Goal: Task Accomplishment & Management: Complete application form

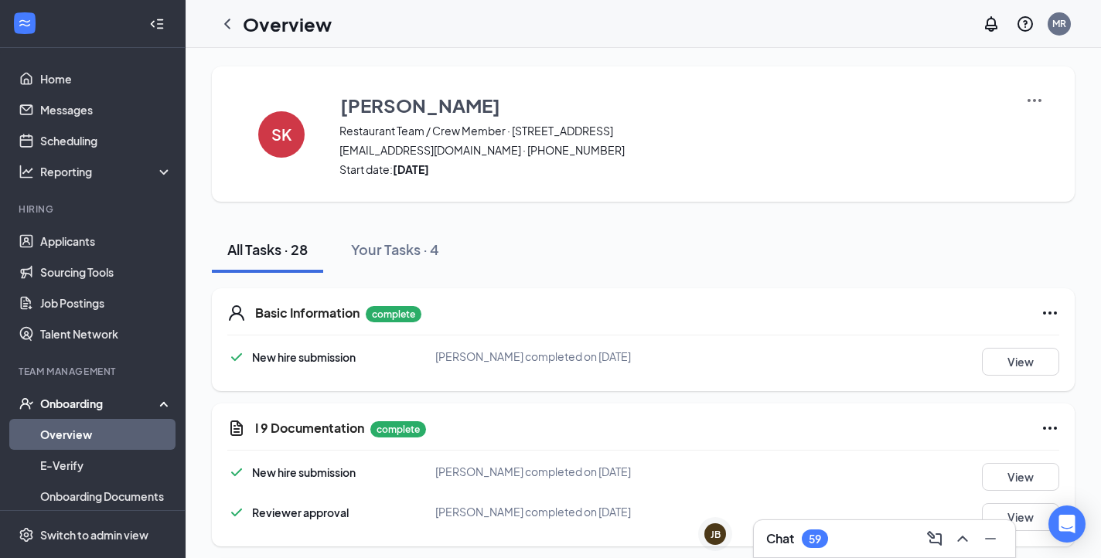
click at [75, 442] on link "Overview" at bounding box center [106, 434] width 132 height 31
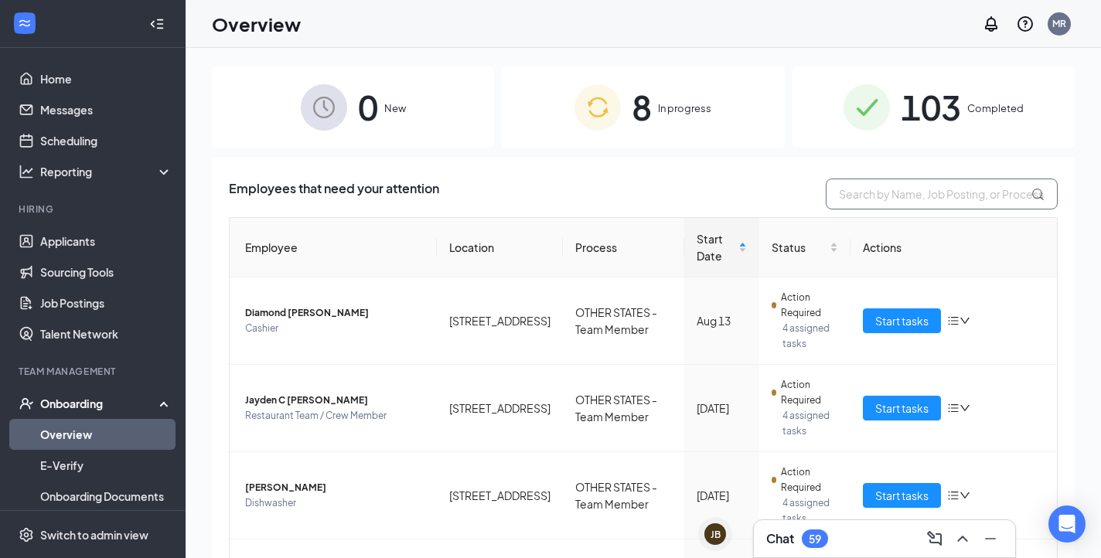
click at [909, 199] on input "text" at bounding box center [941, 194] width 232 height 31
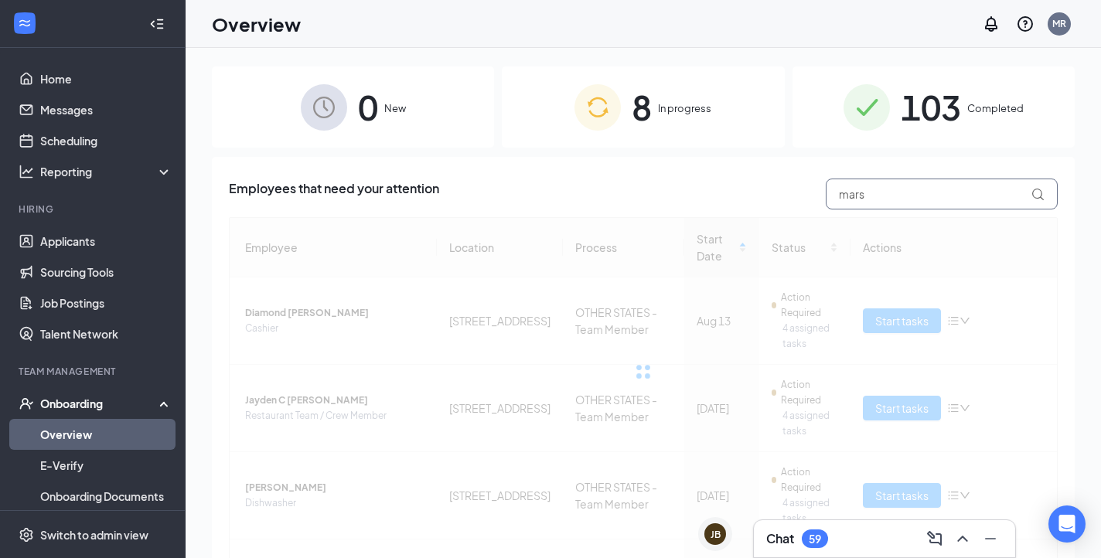
type input "mars"
click at [695, 90] on div "8 In progress" at bounding box center [643, 106] width 282 height 81
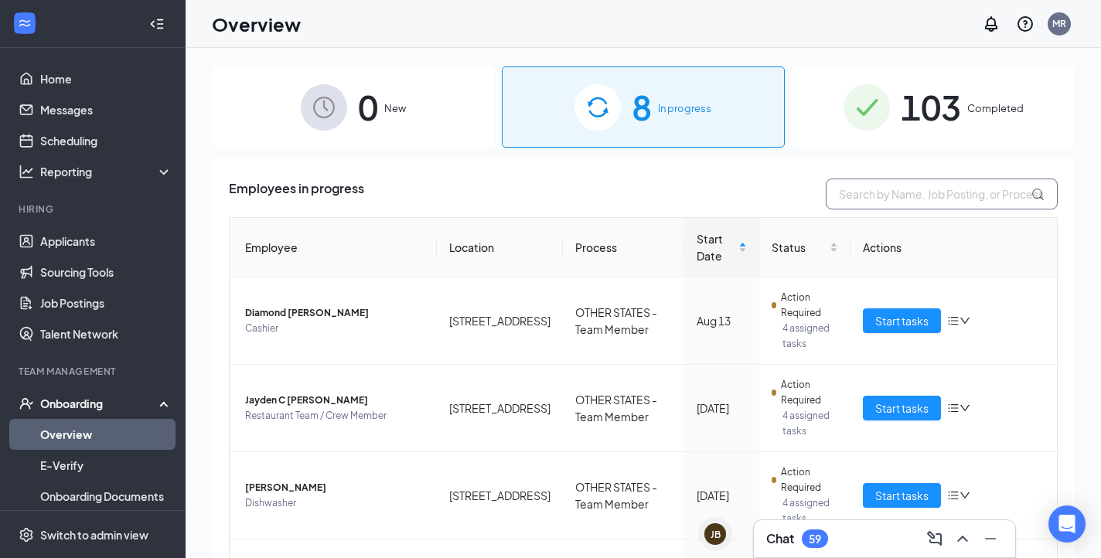
click at [890, 198] on input "text" at bounding box center [941, 194] width 232 height 31
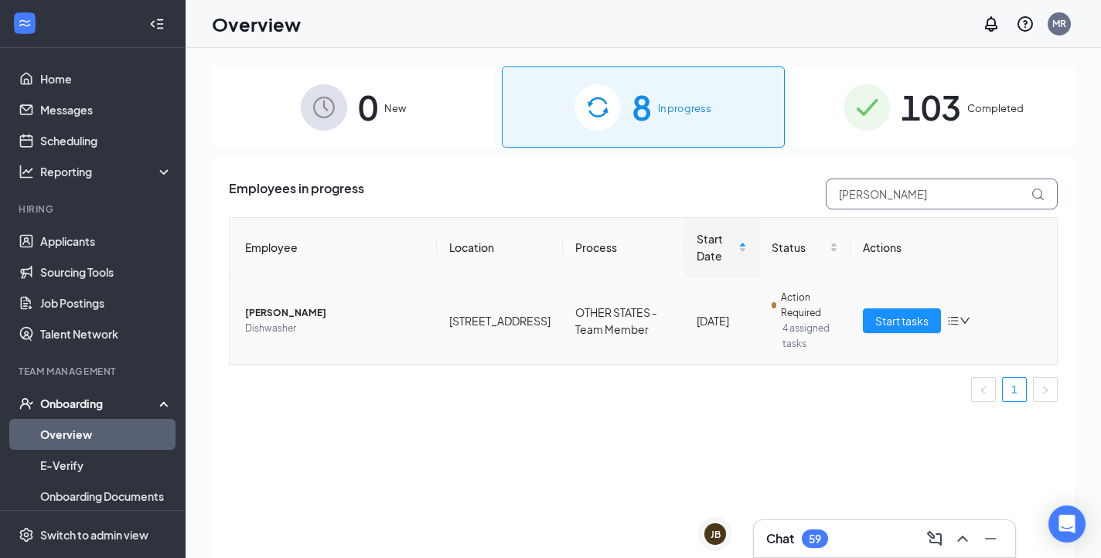
type input "[PERSON_NAME]"
click at [957, 319] on icon "bars" at bounding box center [953, 321] width 12 height 12
click at [873, 420] on div "Remove from onboarding" at bounding box center [877, 421] width 167 height 15
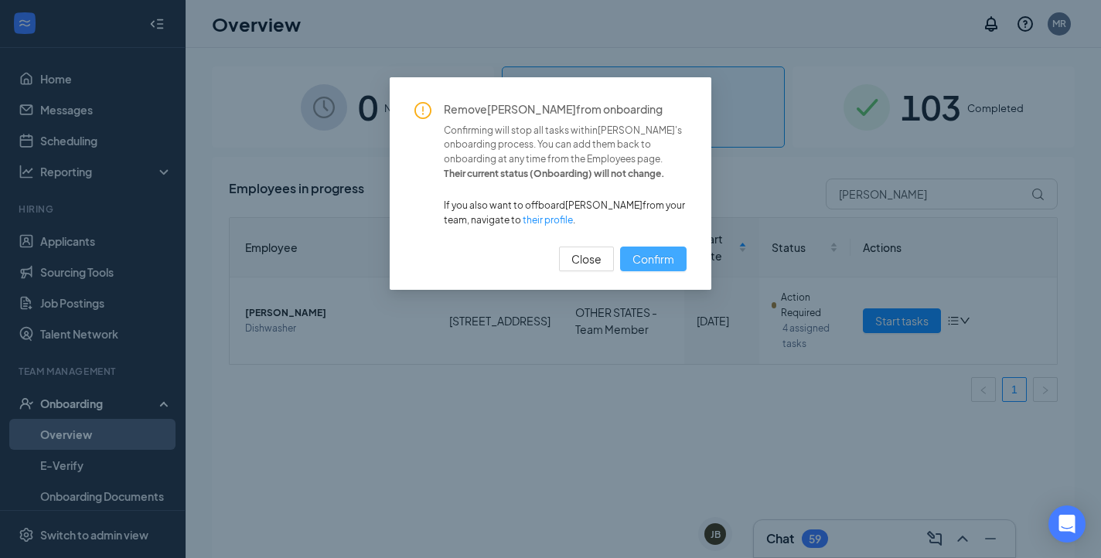
click at [645, 250] on span "Confirm" at bounding box center [653, 258] width 42 height 17
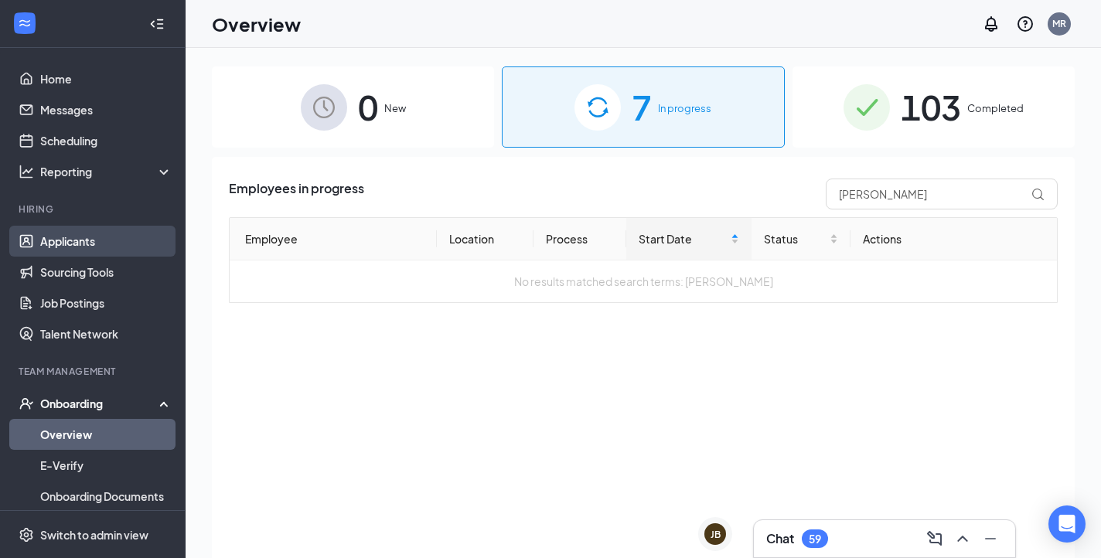
click at [72, 243] on link "Applicants" at bounding box center [106, 241] width 132 height 31
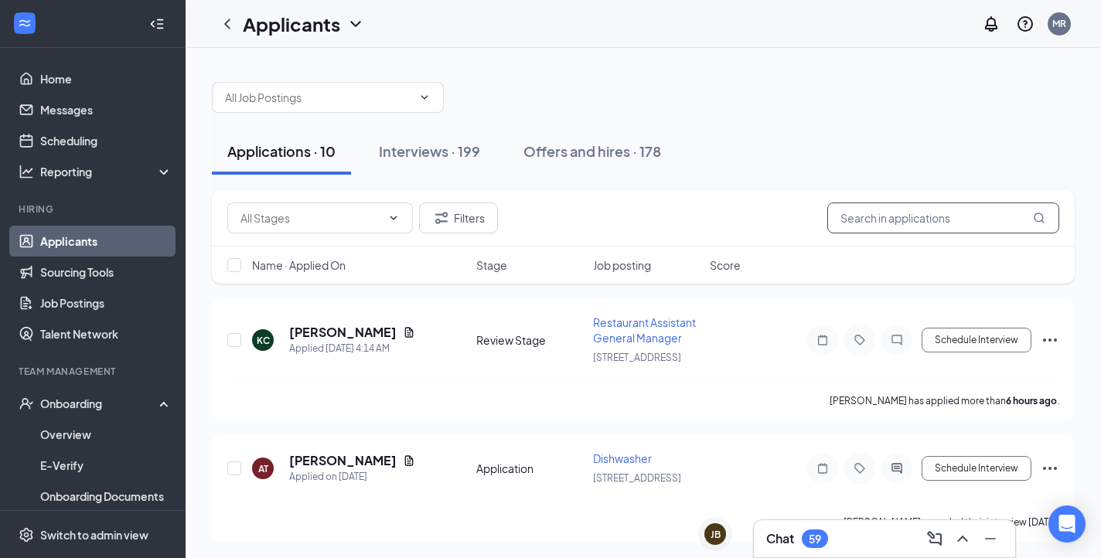
click at [866, 216] on input "text" at bounding box center [943, 218] width 232 height 31
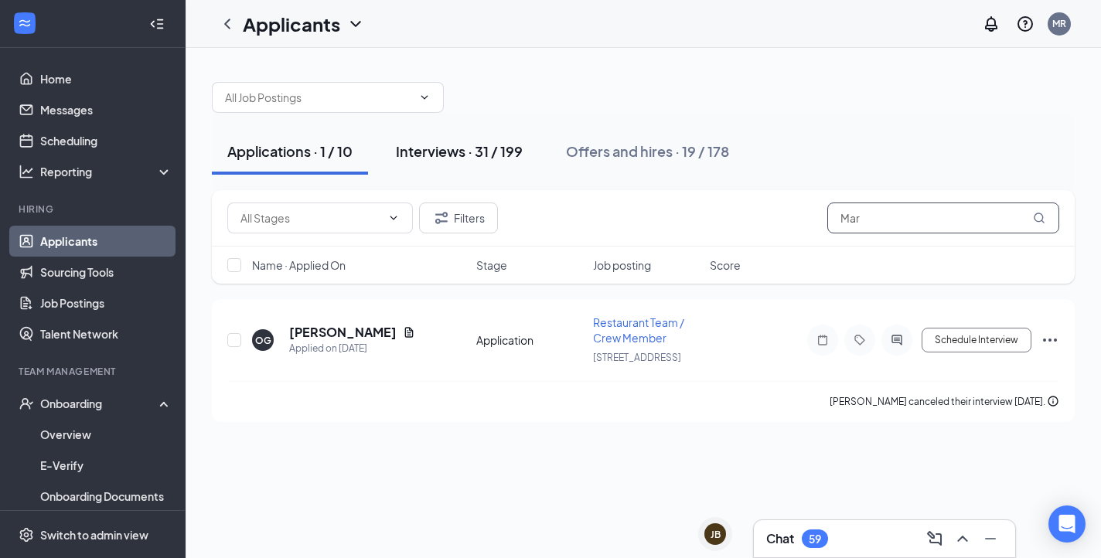
type input "Mar"
click at [456, 154] on div "Interviews · 31 / 199" at bounding box center [459, 150] width 127 height 19
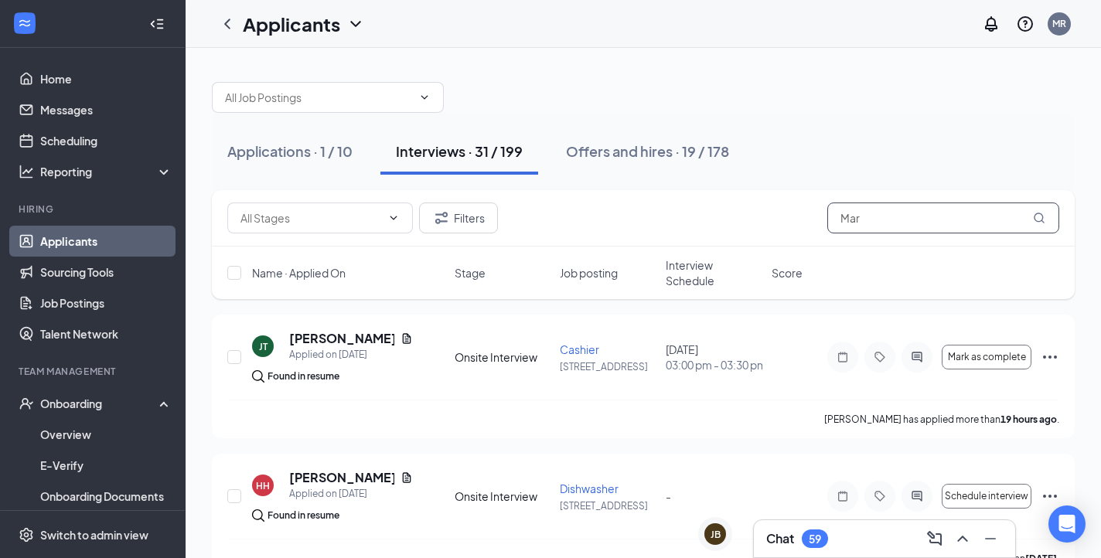
click at [877, 220] on input "Mar" at bounding box center [943, 218] width 232 height 31
type input "[PERSON_NAME]"
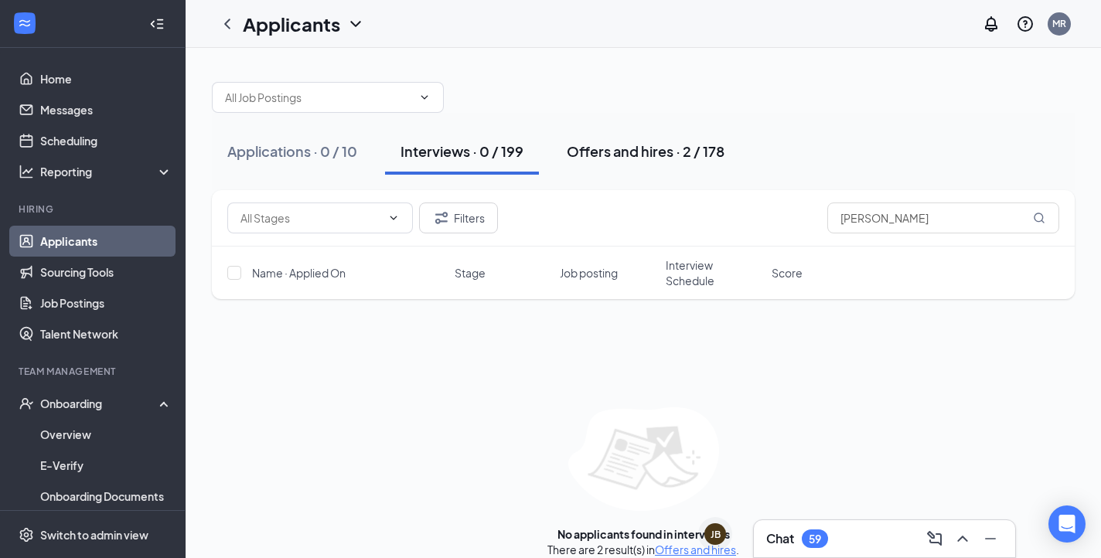
click at [636, 159] on div "Offers and hires · 2 / 178" at bounding box center [646, 150] width 158 height 19
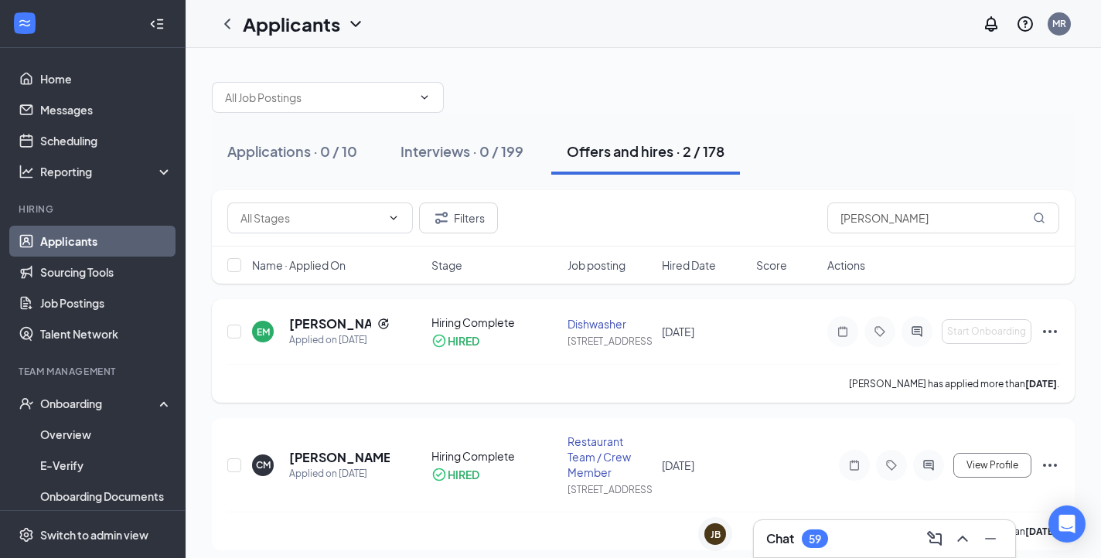
click at [1053, 336] on icon "Ellipses" at bounding box center [1049, 331] width 19 height 19
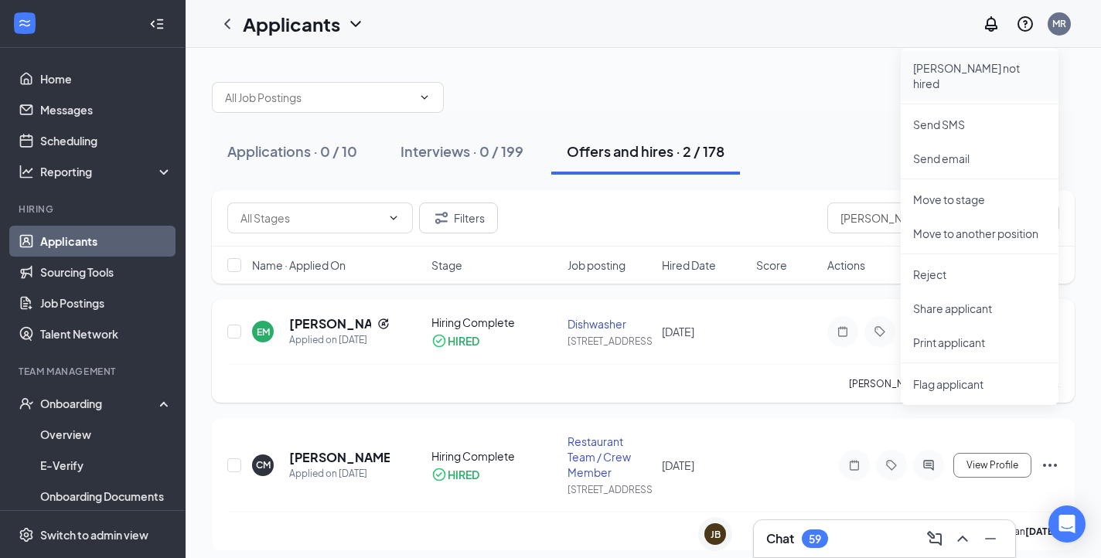
click at [946, 62] on p "[PERSON_NAME] not hired" at bounding box center [979, 75] width 133 height 31
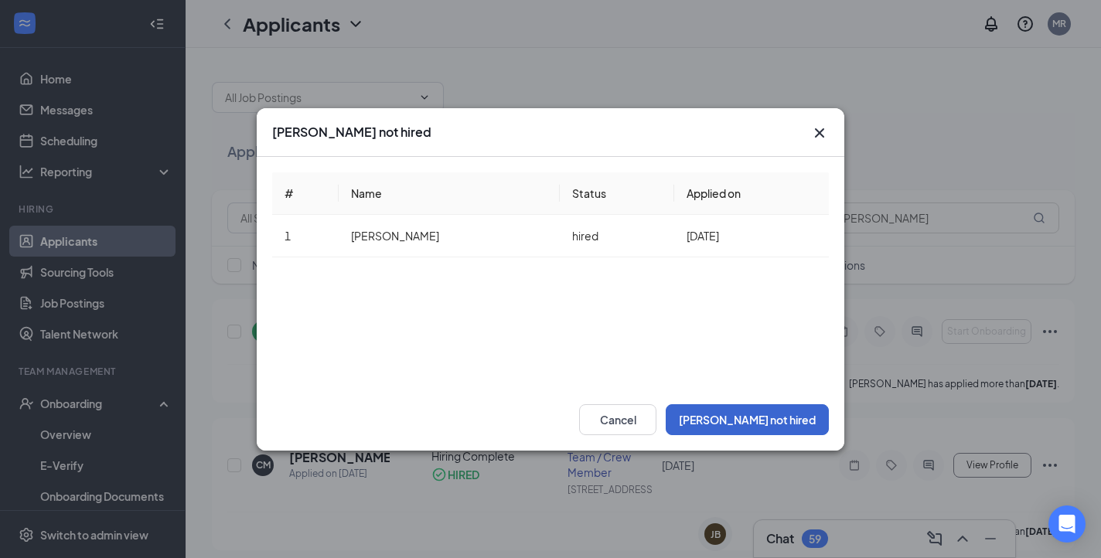
click at [778, 418] on button "[PERSON_NAME] not hired" at bounding box center [746, 419] width 163 height 31
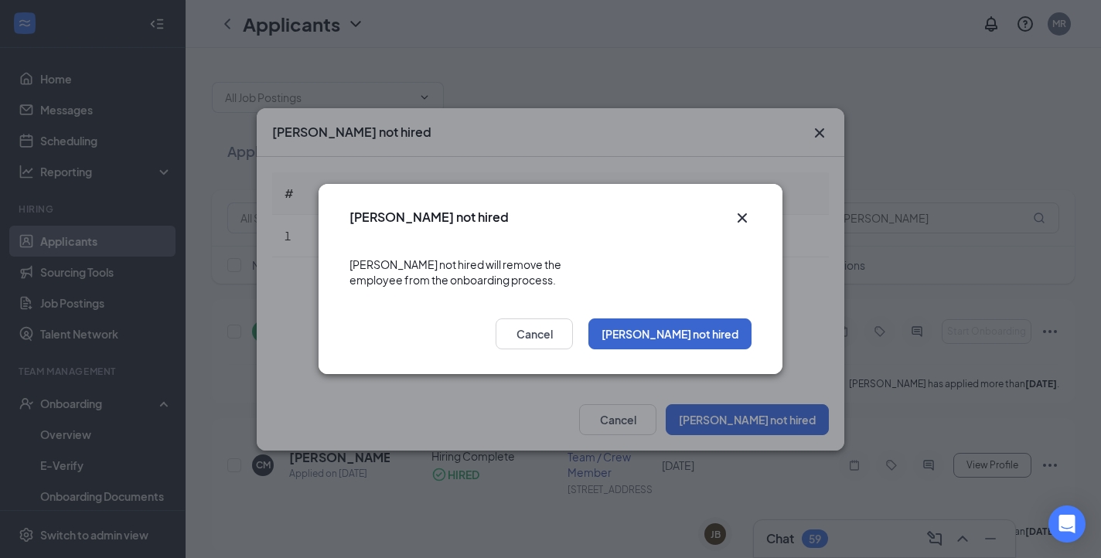
click at [682, 331] on button "[PERSON_NAME] not hired" at bounding box center [669, 333] width 163 height 31
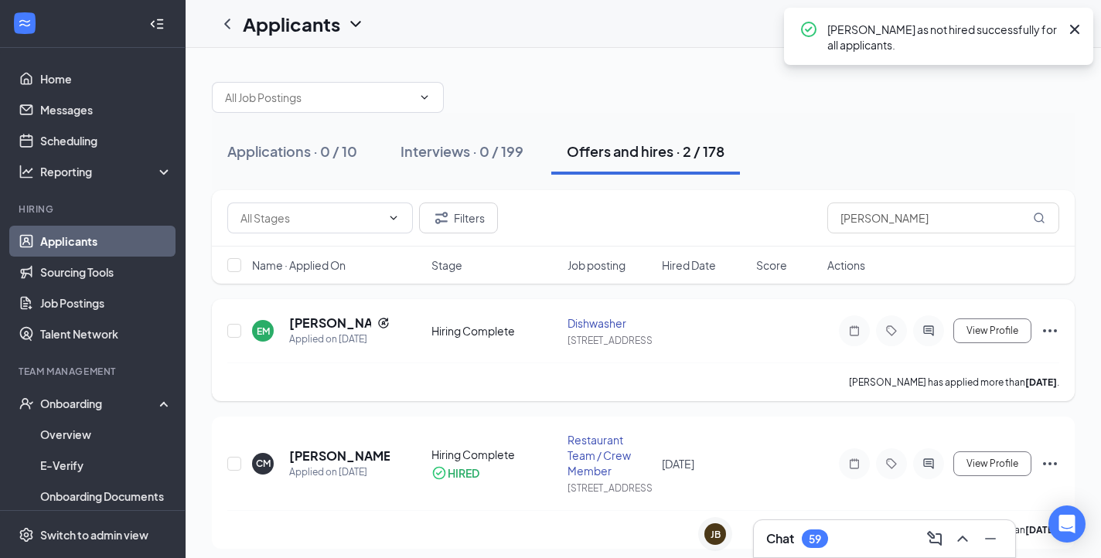
click at [1043, 332] on icon "Ellipses" at bounding box center [1050, 330] width 14 height 3
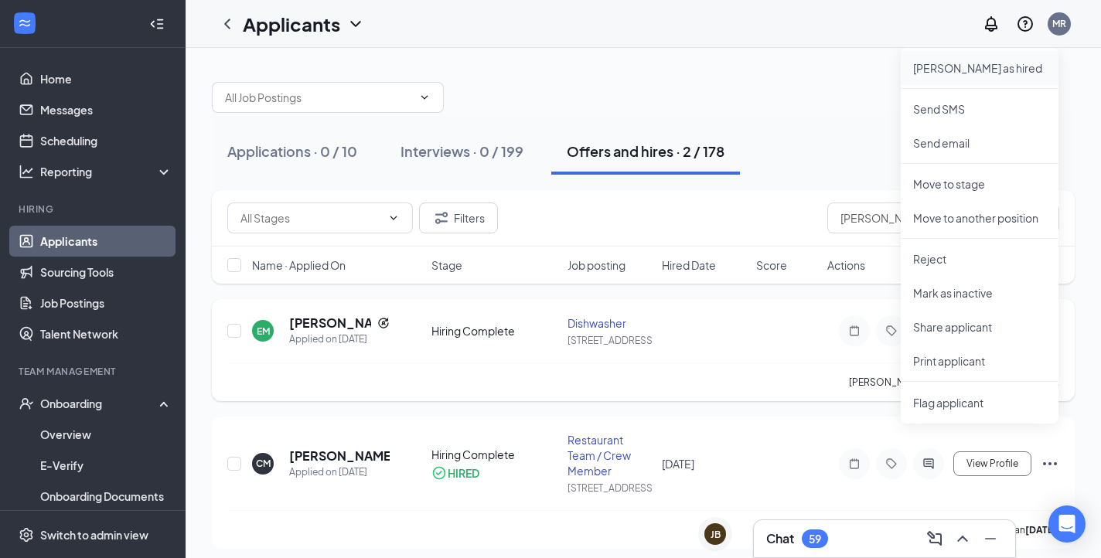
click at [976, 67] on p "[PERSON_NAME] as hired" at bounding box center [979, 67] width 133 height 15
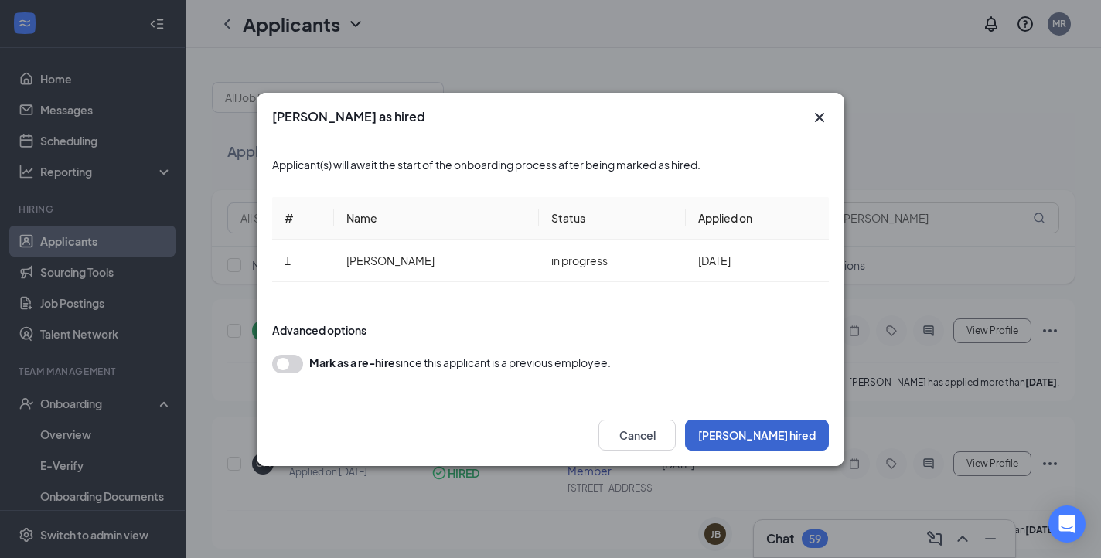
click at [787, 433] on button "[PERSON_NAME] hired" at bounding box center [757, 435] width 144 height 31
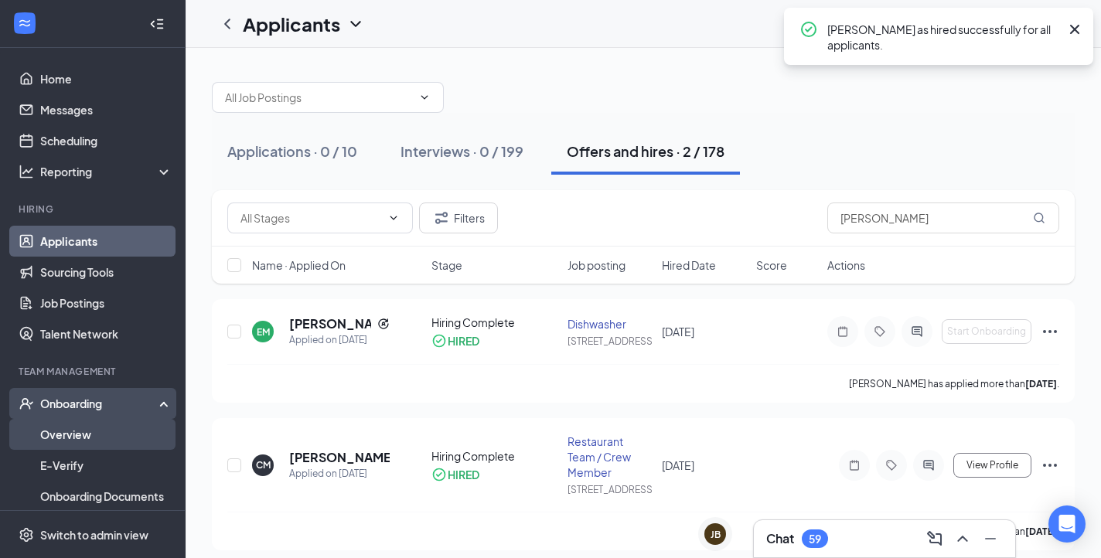
click at [78, 429] on link "Overview" at bounding box center [106, 434] width 132 height 31
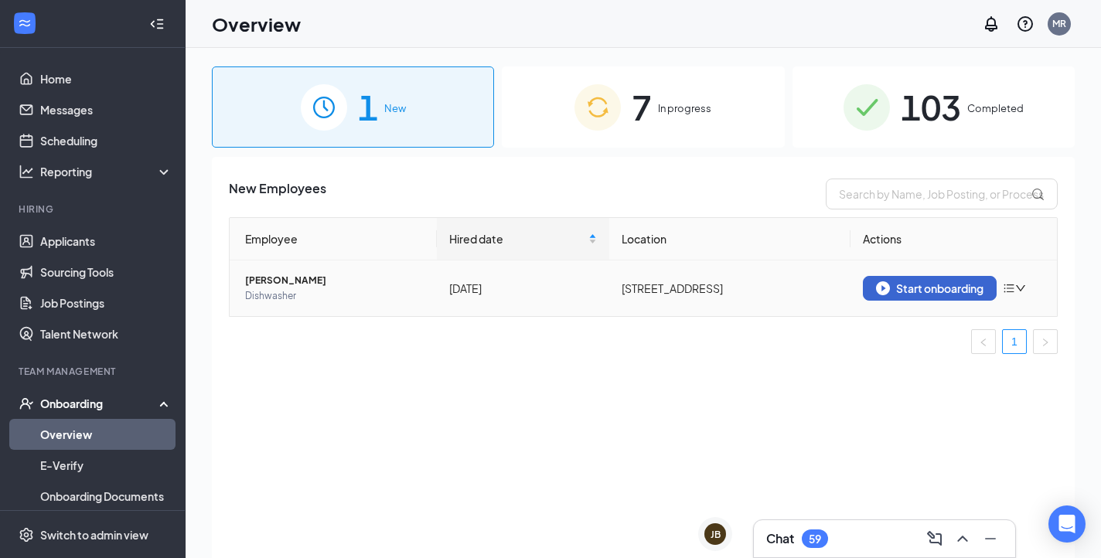
click at [964, 284] on div "Start onboarding" at bounding box center [929, 288] width 107 height 14
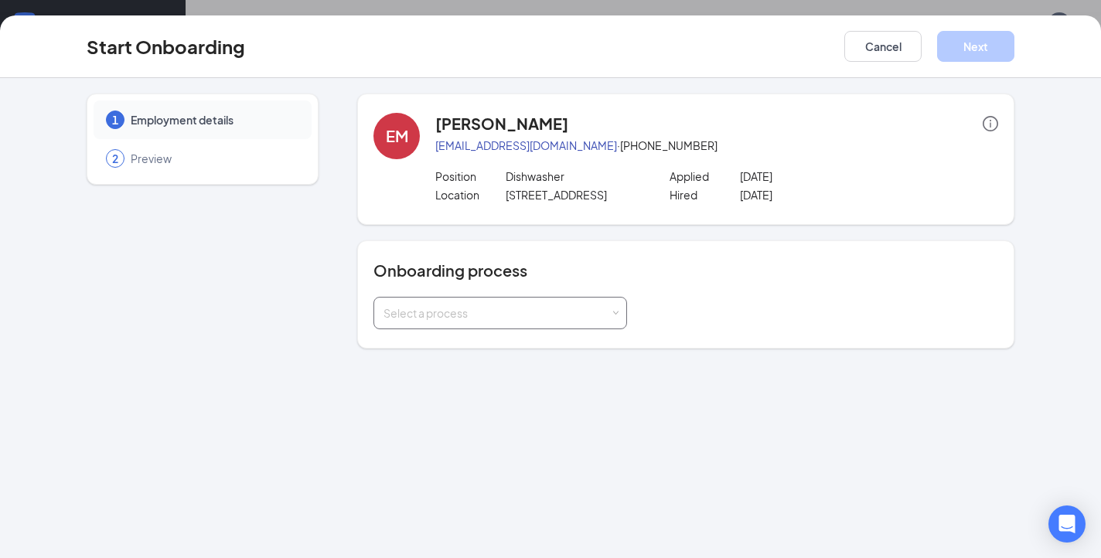
click at [504, 313] on div "Select a process" at bounding box center [496, 312] width 226 height 15
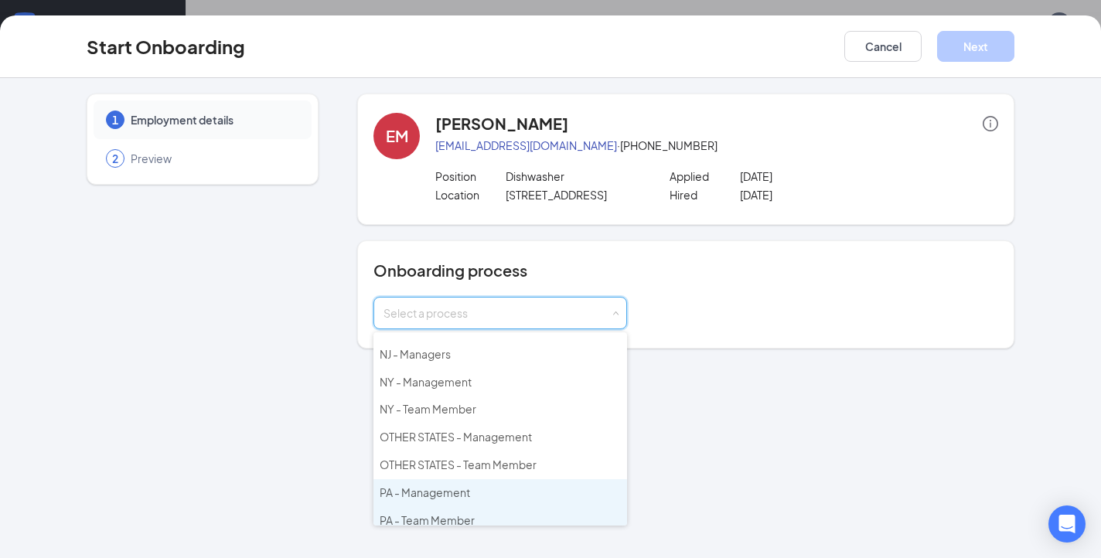
scroll to position [213, 0]
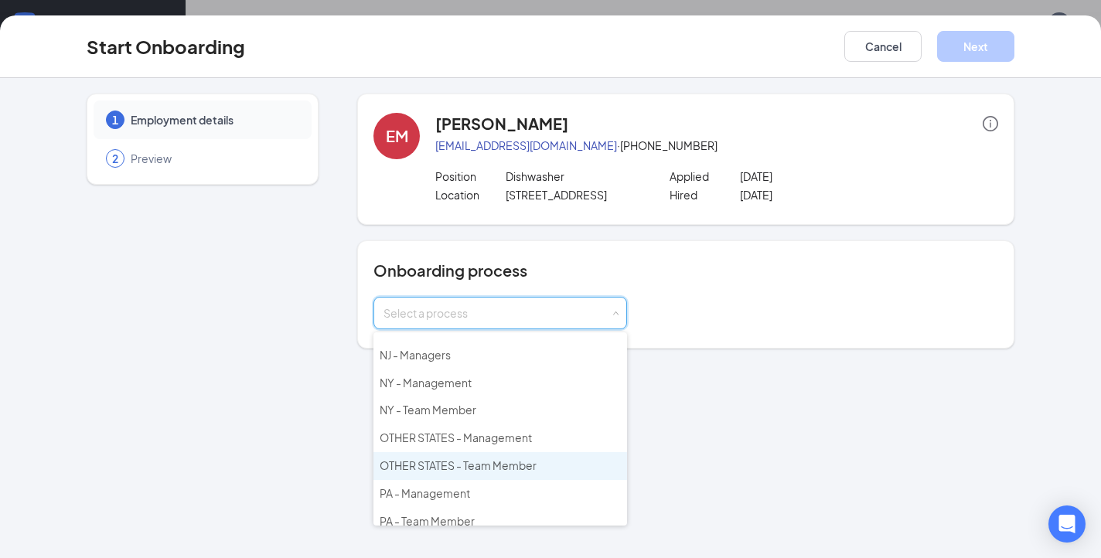
click at [454, 458] on span "OTHER STATES - Team Member" at bounding box center [458, 465] width 157 height 14
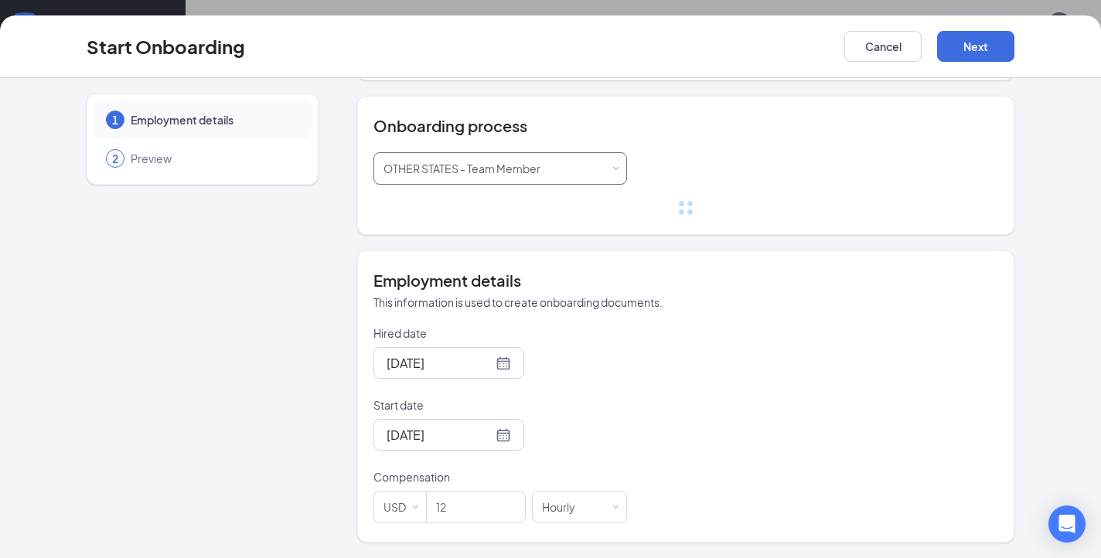
scroll to position [114, 0]
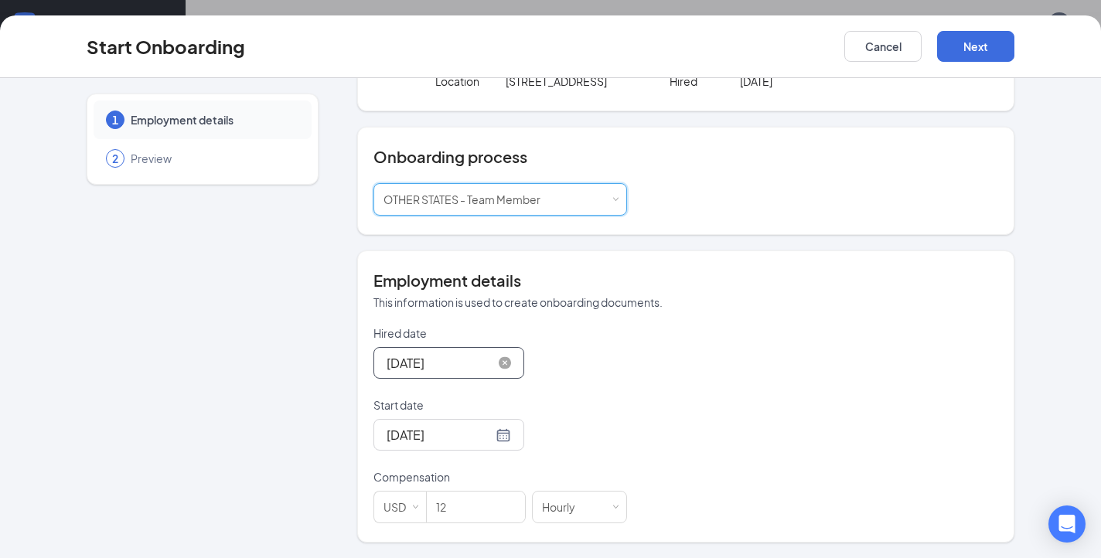
click at [426, 364] on input "[DATE]" at bounding box center [439, 362] width 106 height 19
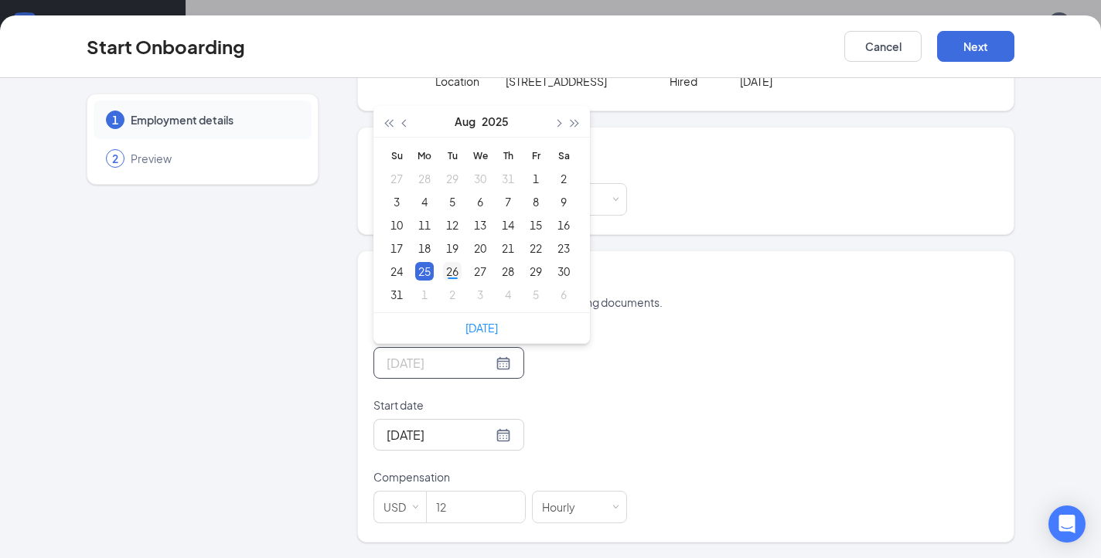
type input "[DATE]"
click at [456, 271] on div "26" at bounding box center [452, 271] width 19 height 19
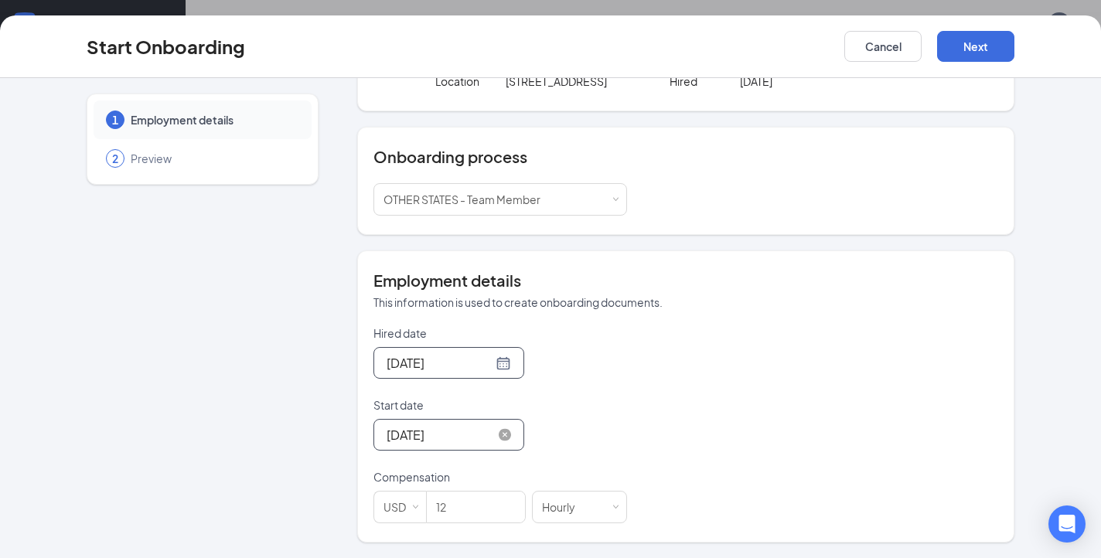
click at [424, 436] on input "[DATE]" at bounding box center [439, 434] width 106 height 19
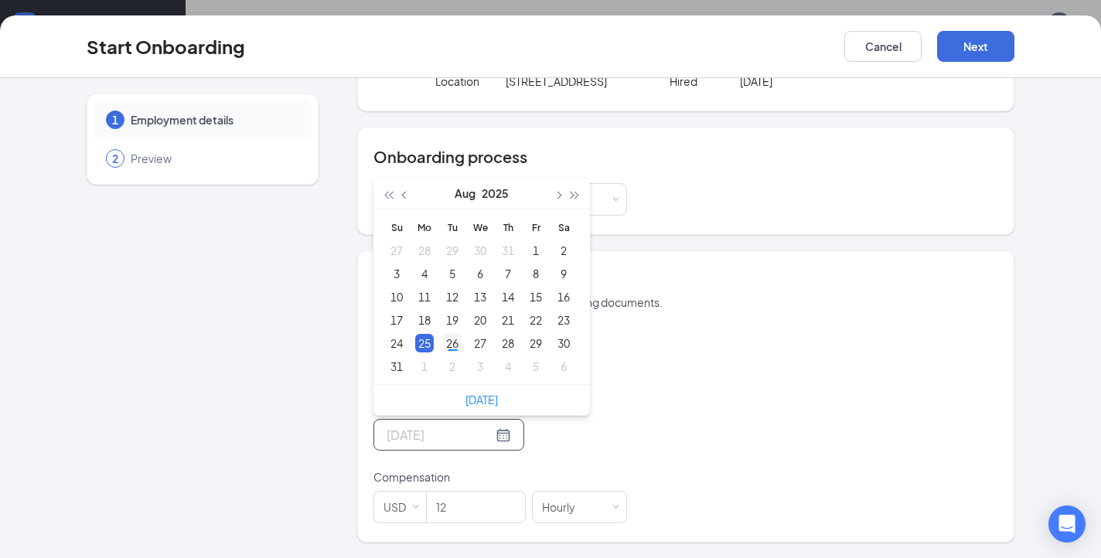
type input "[DATE]"
click at [452, 338] on div "26" at bounding box center [452, 343] width 19 height 19
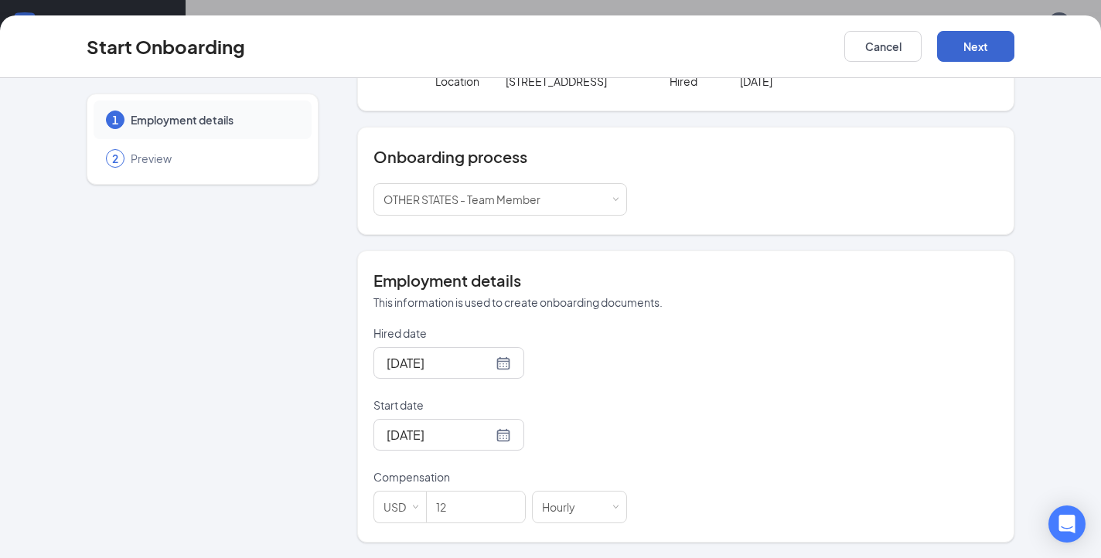
click at [980, 44] on button "Next" at bounding box center [975, 46] width 77 height 31
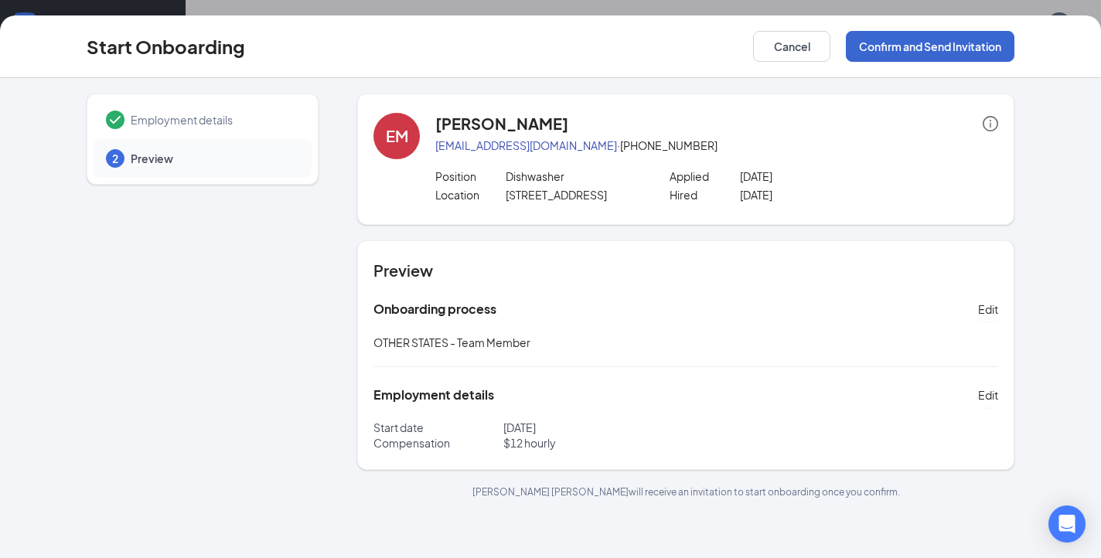
click at [926, 38] on button "Confirm and Send Invitation" at bounding box center [930, 46] width 168 height 31
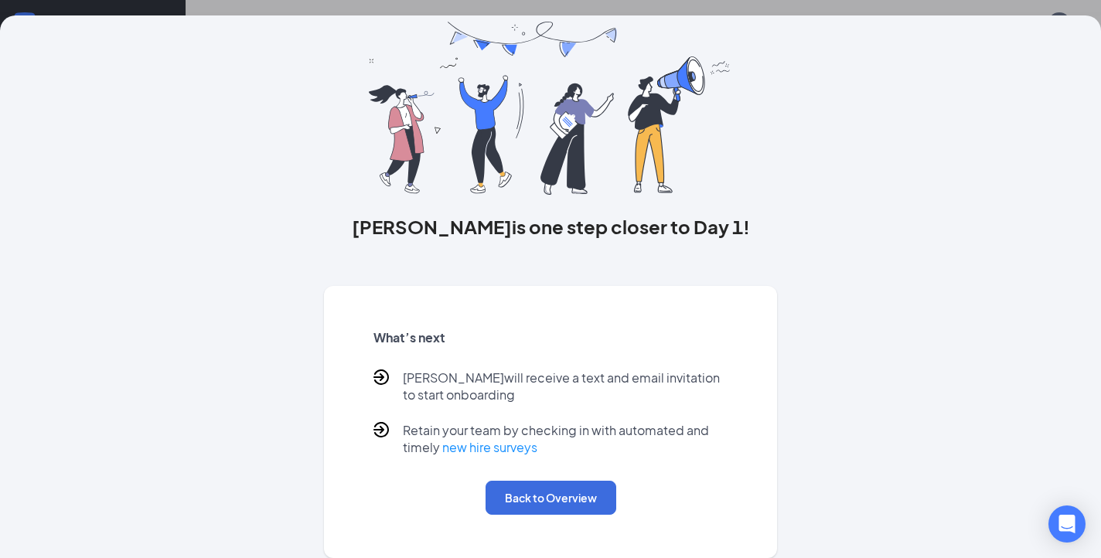
scroll to position [56, 0]
